Goal: Book appointment/travel/reservation

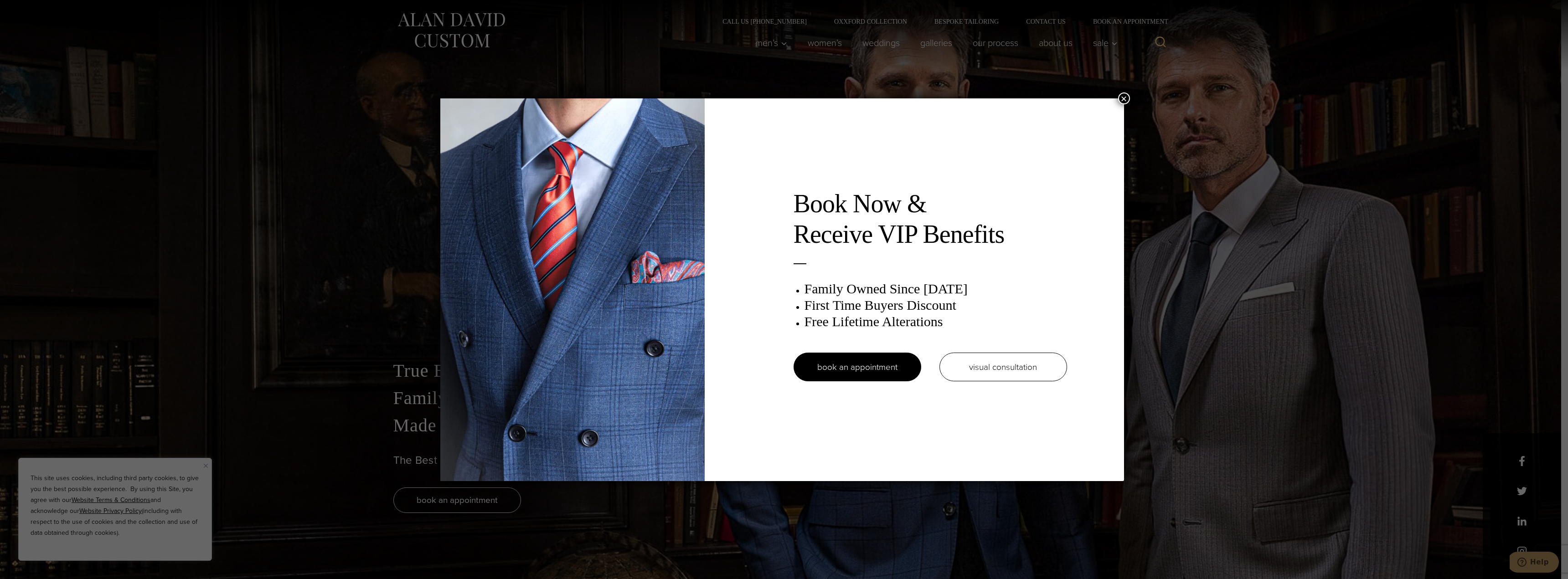
click at [545, 369] on img at bounding box center [572, 290] width 264 height 383
click at [1129, 101] on button "×" at bounding box center [1124, 98] width 12 height 12
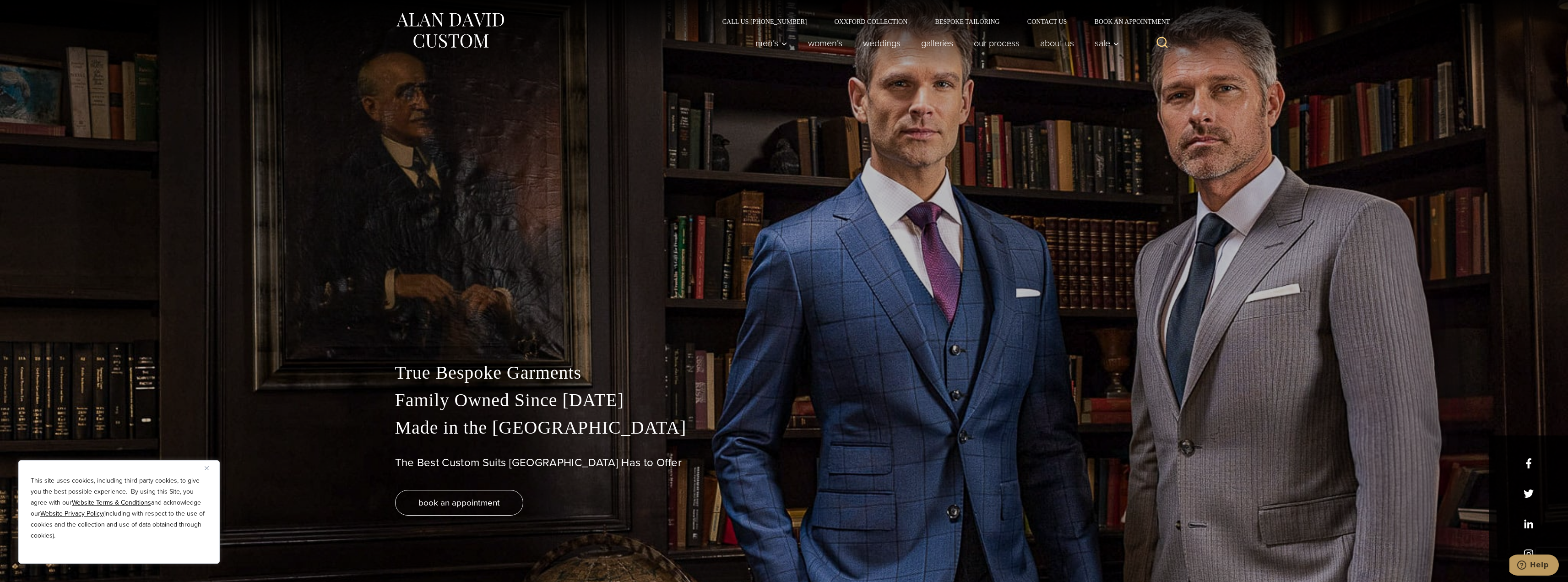
click at [682, 218] on div "True Bespoke Garments Family Owned Since [DATE] Made in [GEOGRAPHIC_DATA] The B…" at bounding box center [784, 291] width 1568 height 582
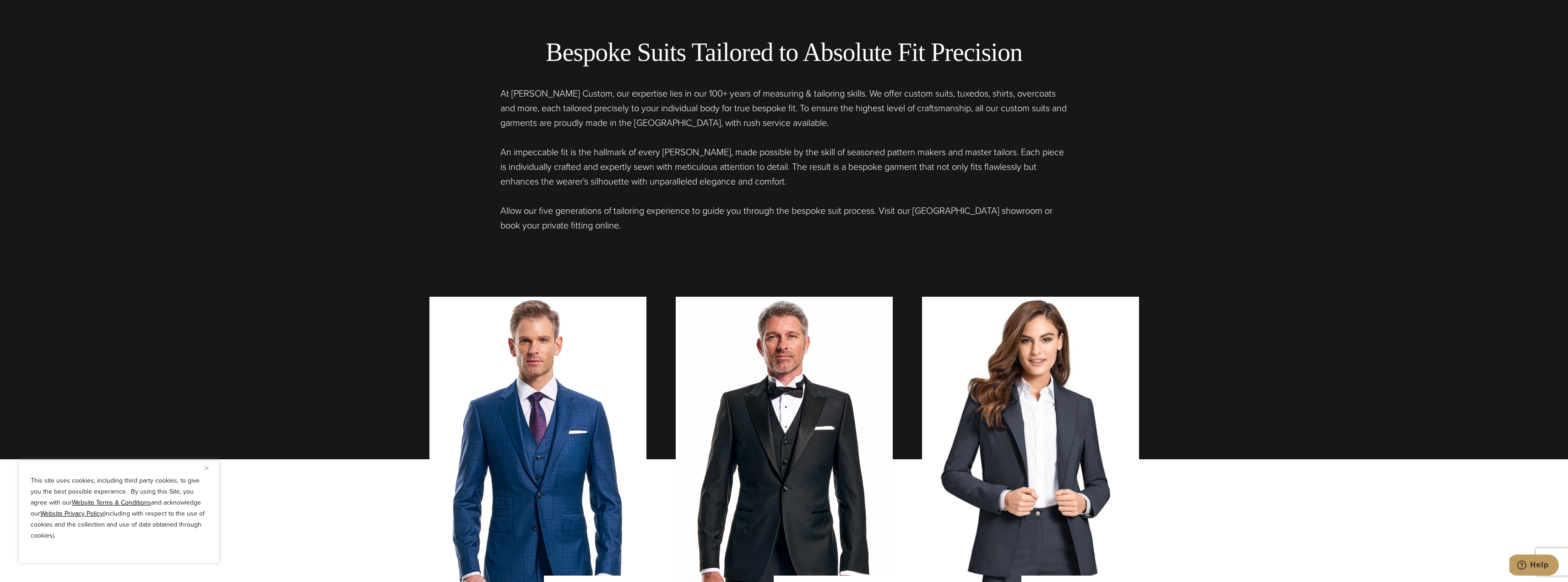
scroll to position [778, 0]
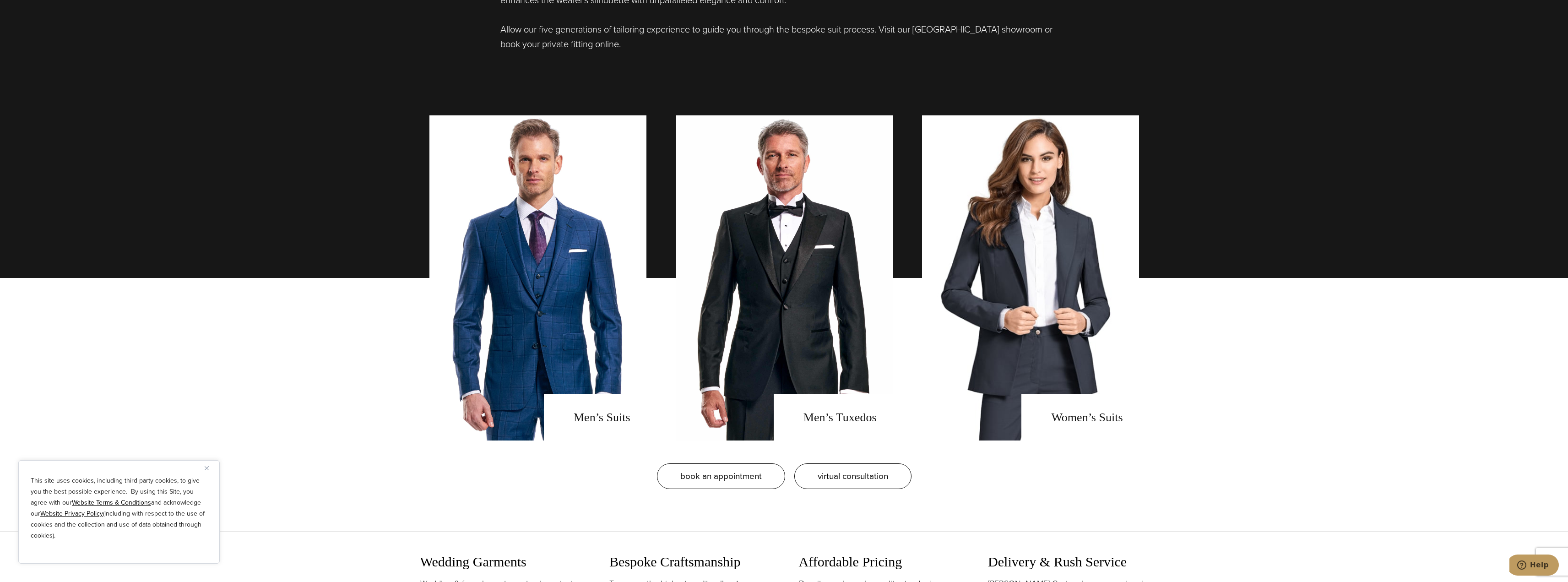
scroll to position [778, 0]
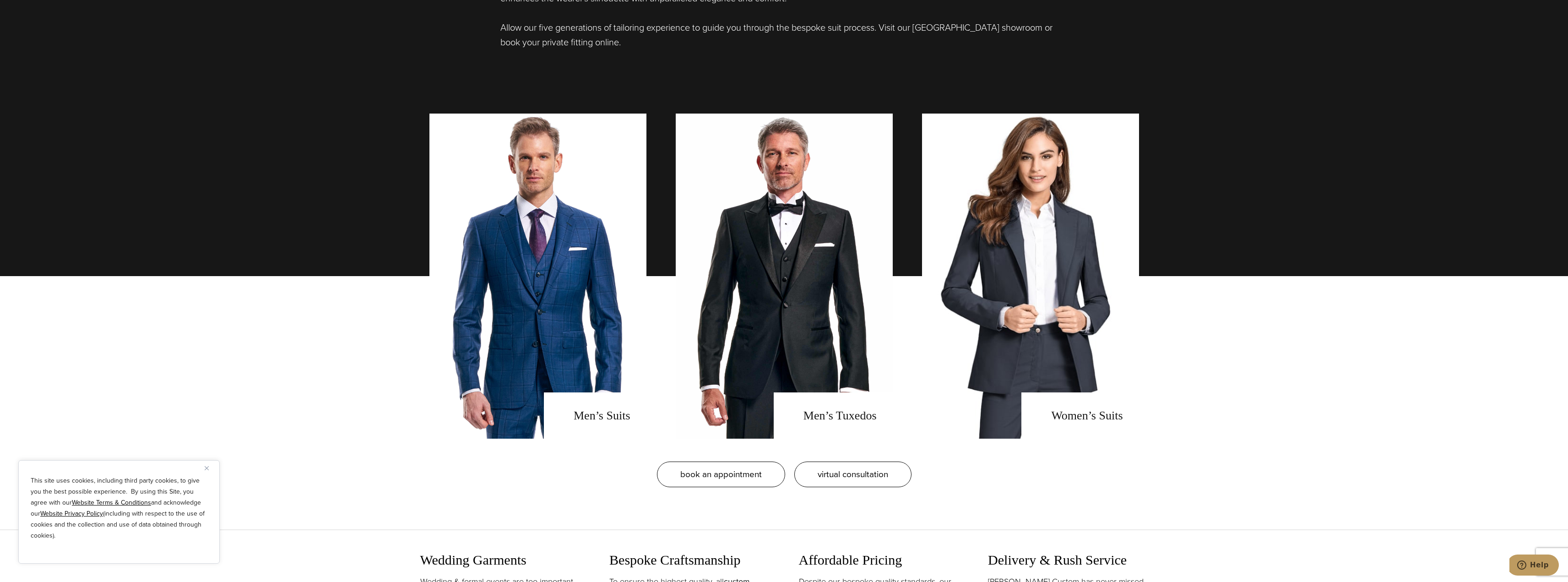
click at [1344, 462] on div "book an appointment virtual consultation" at bounding box center [784, 474] width 1568 height 72
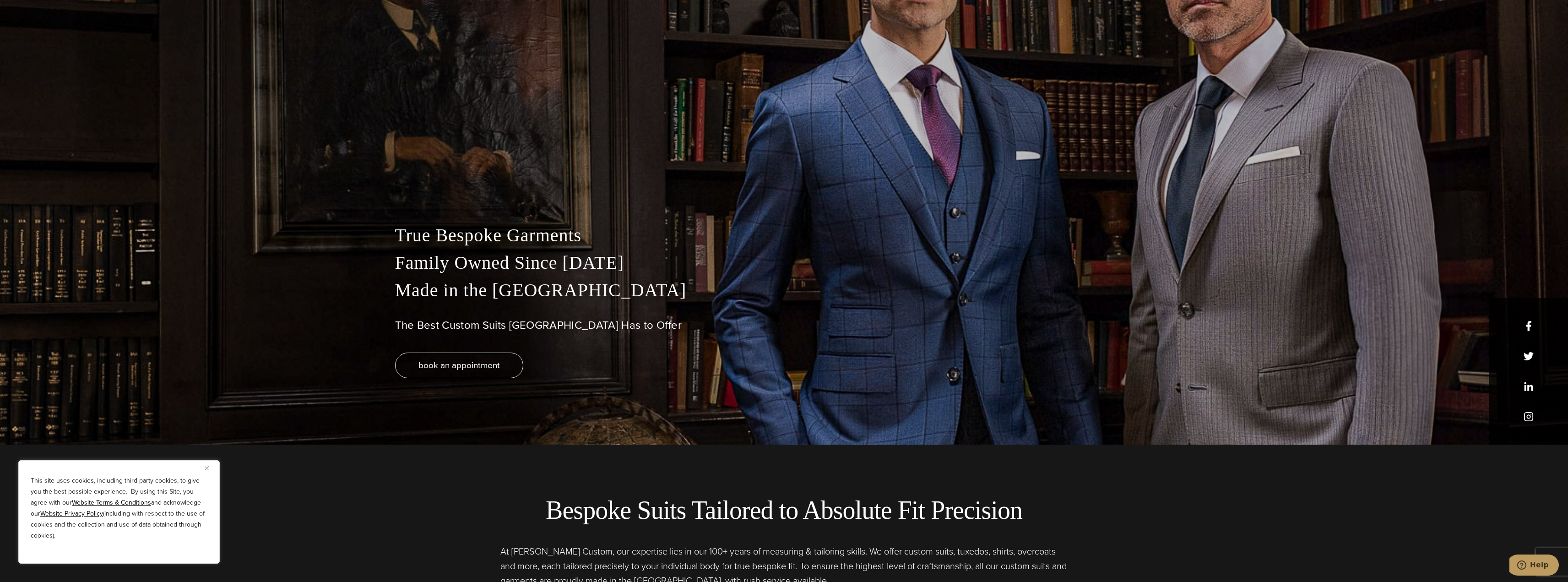
scroll to position [0, 0]
